Goal: Transaction & Acquisition: Purchase product/service

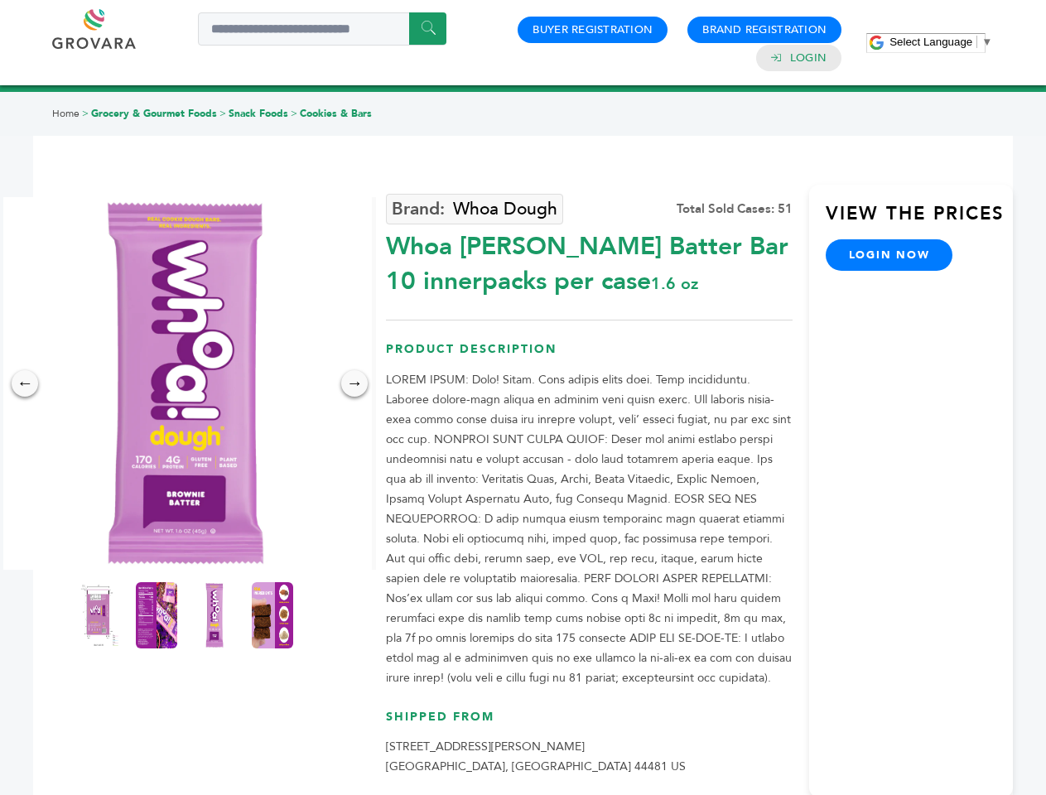
click at [940, 41] on span "Select Language" at bounding box center [930, 42] width 83 height 12
click at [185, 383] on img at bounding box center [185, 383] width 373 height 373
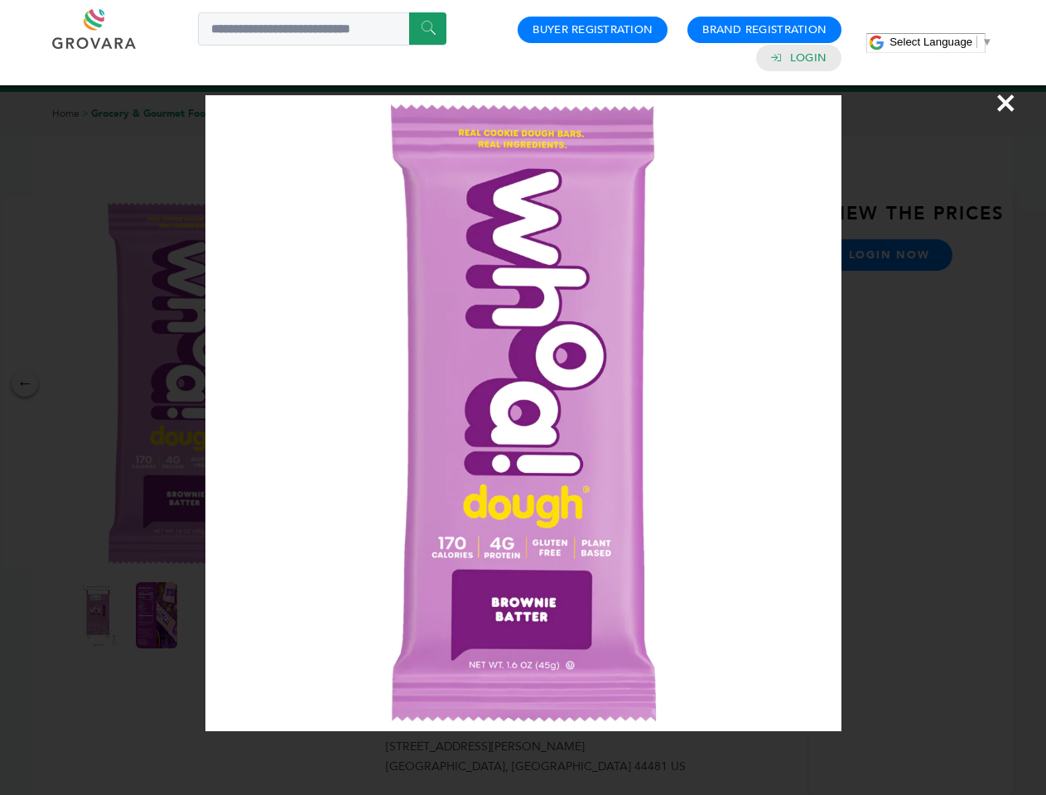
click at [25, 383] on div "×" at bounding box center [523, 397] width 1046 height 795
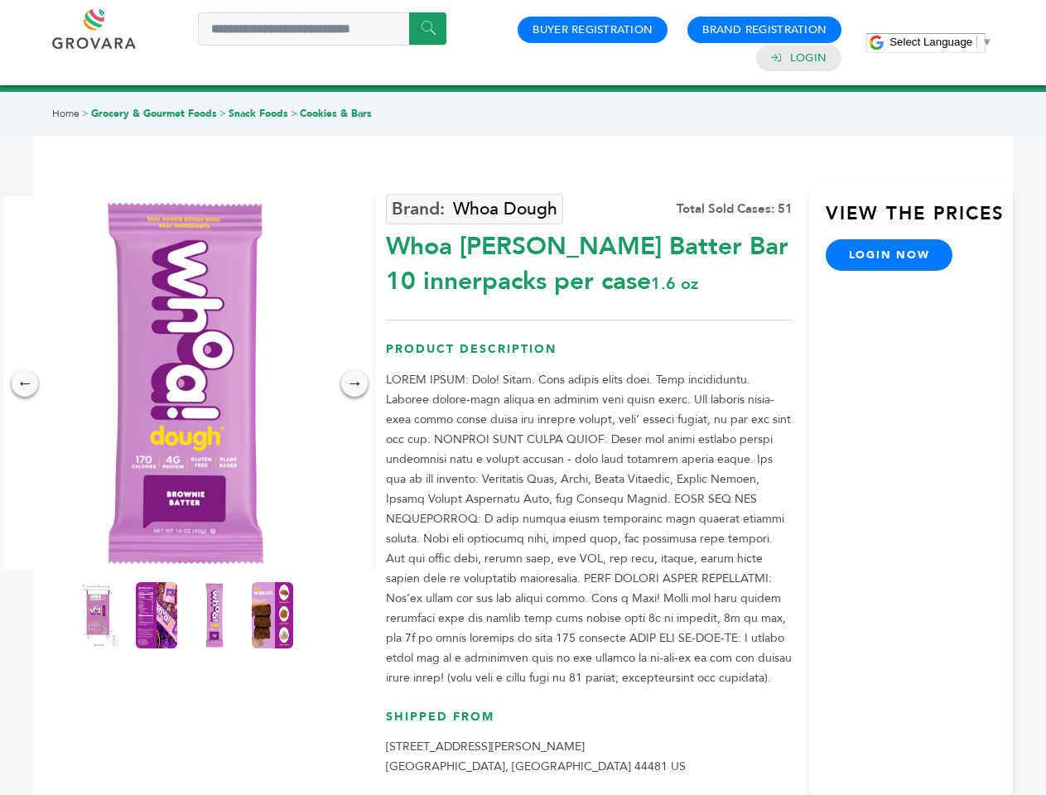
click at [354, 383] on div "→" at bounding box center [354, 383] width 26 height 26
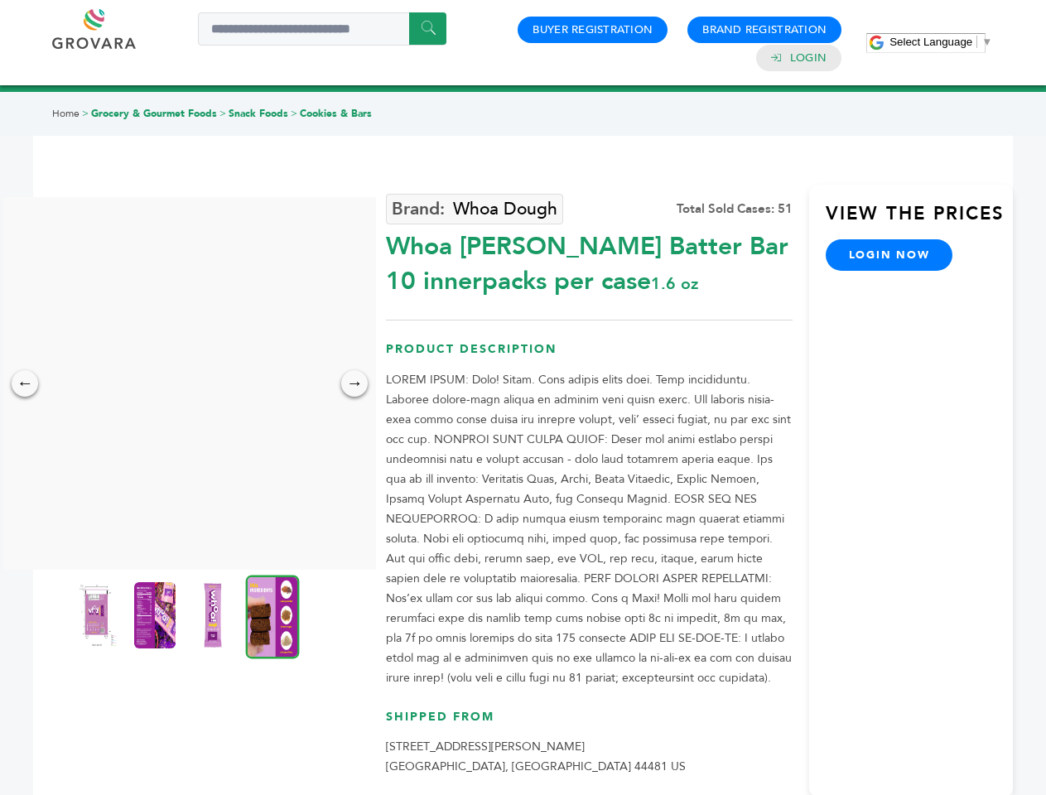
click at [99, 615] on img at bounding box center [96, 615] width 41 height 66
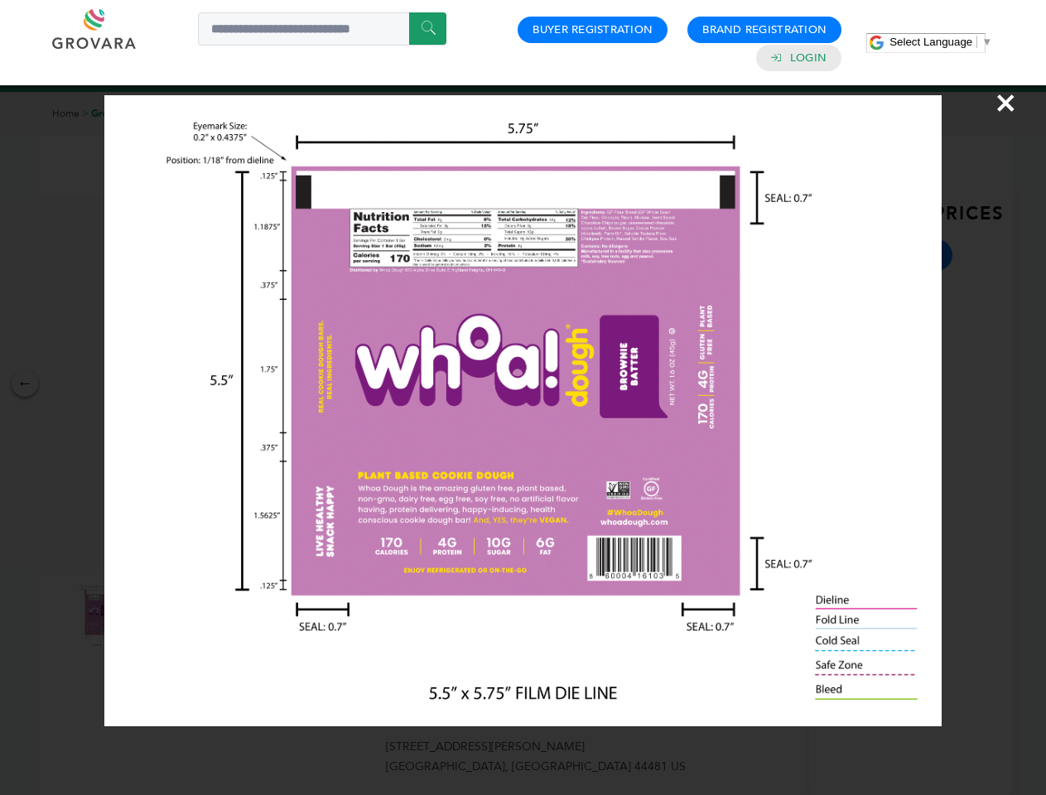
click at [156, 615] on div "×" at bounding box center [523, 397] width 1046 height 795
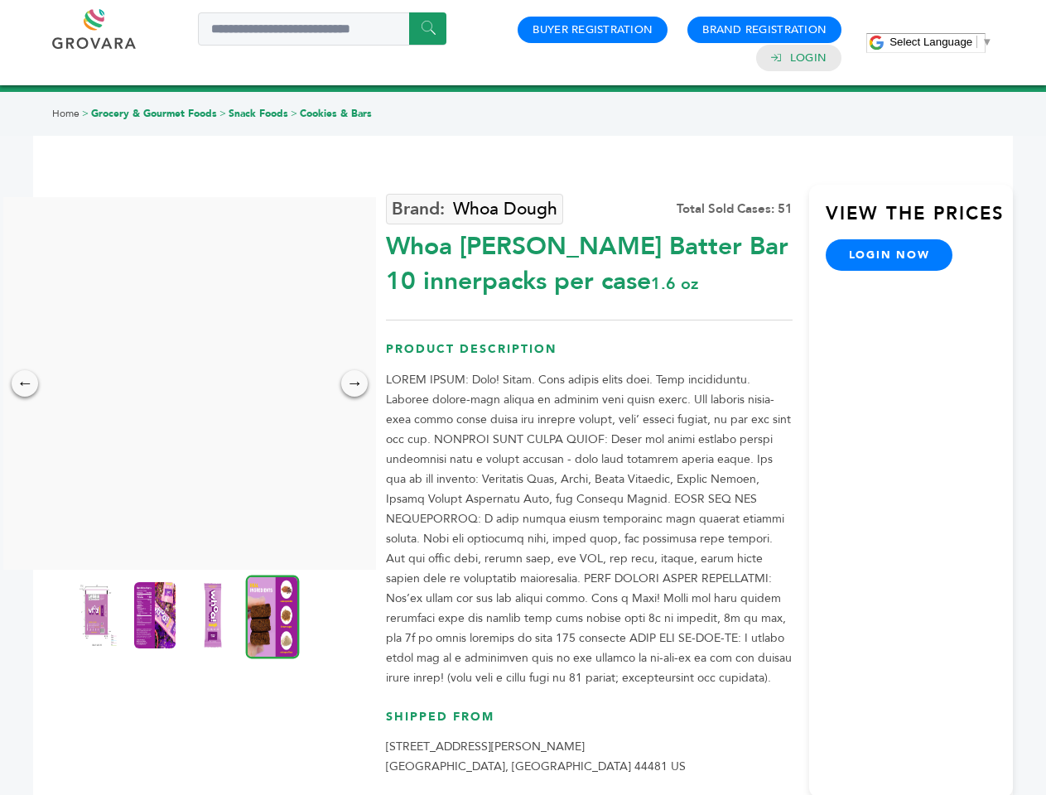
click at [214, 615] on img at bounding box center [212, 615] width 41 height 66
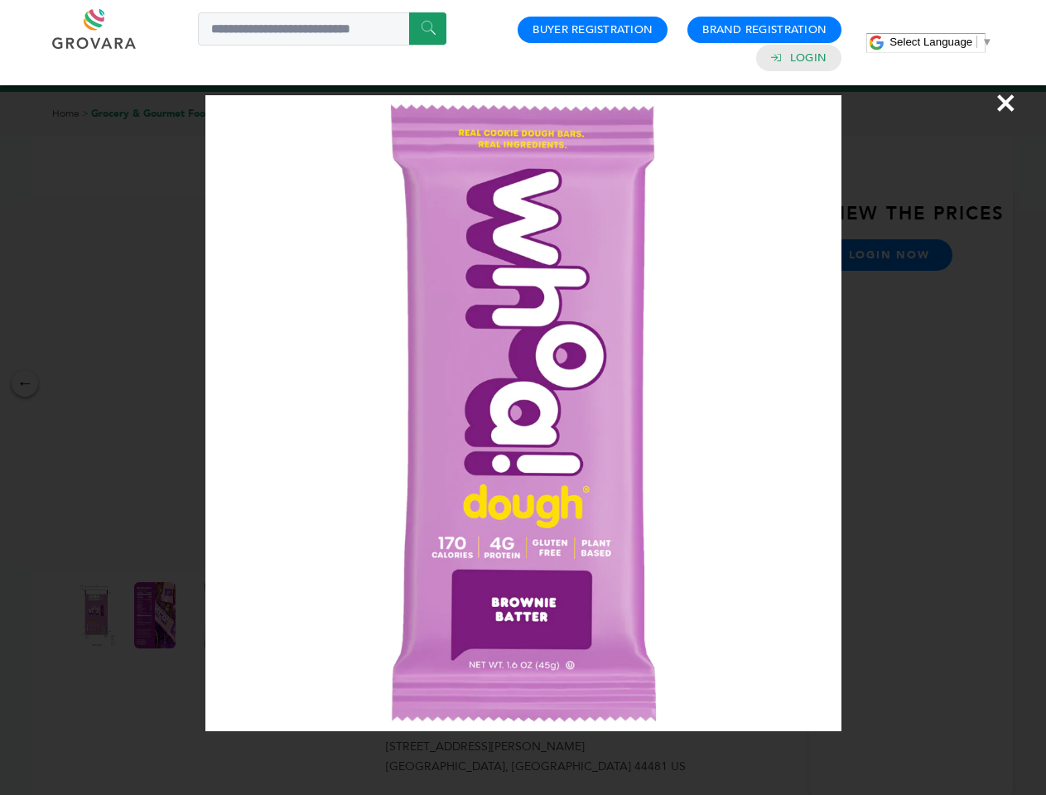
click at [272, 615] on div "×" at bounding box center [523, 397] width 1046 height 795
